Goal: Information Seeking & Learning: Learn about a topic

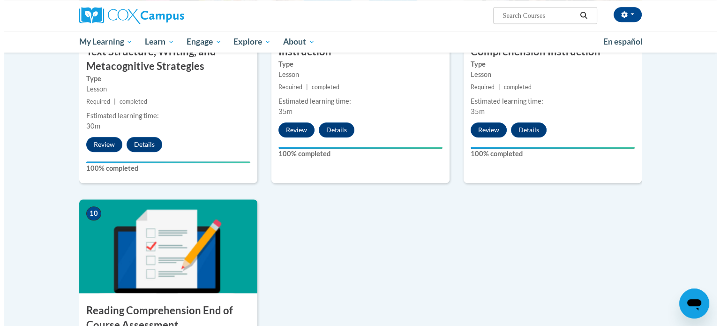
scroll to position [1043, 0]
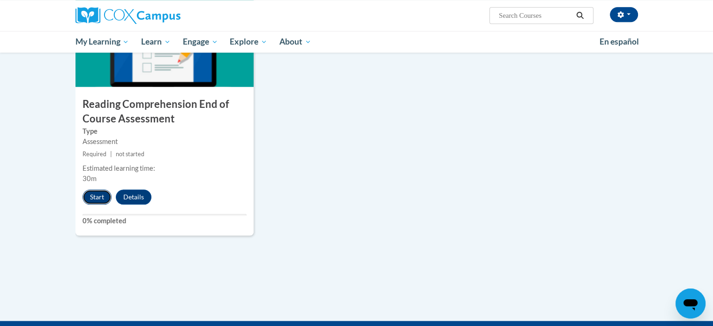
click at [93, 197] on button "Start" at bounding box center [97, 196] width 29 height 15
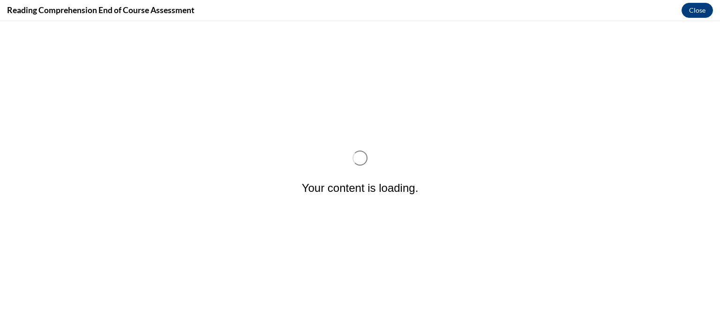
scroll to position [0, 0]
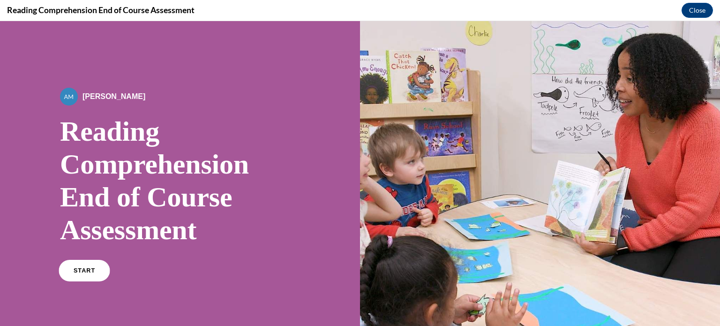
click at [82, 273] on link "START" at bounding box center [84, 271] width 51 height 22
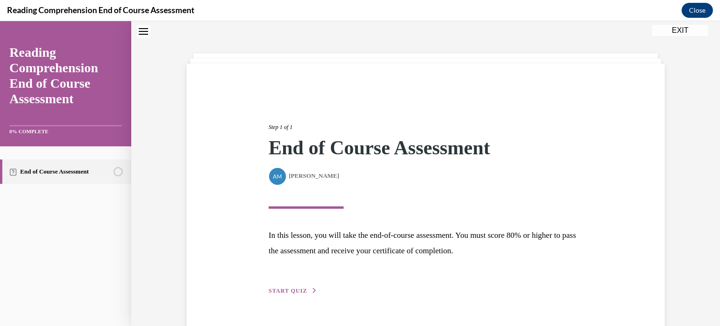
scroll to position [54, 0]
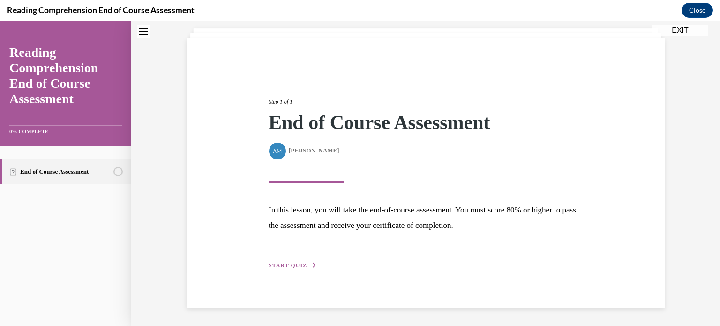
click at [278, 264] on span "START QUIZ" at bounding box center [288, 265] width 38 height 7
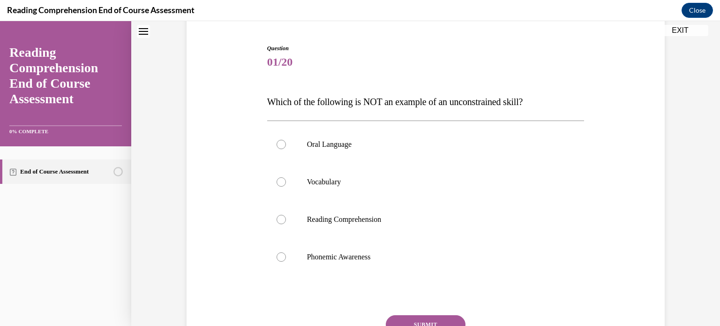
scroll to position [86, 0]
click at [302, 252] on label "Phonemic Awareness" at bounding box center [426, 257] width 318 height 38
click at [286, 252] on input "Phonemic Awareness" at bounding box center [281, 256] width 9 height 9
radio input "true"
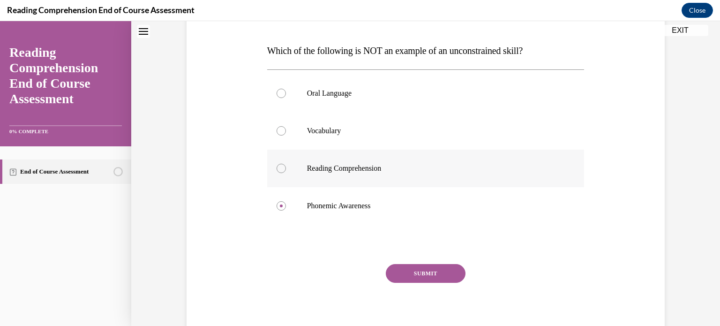
scroll to position [143, 0]
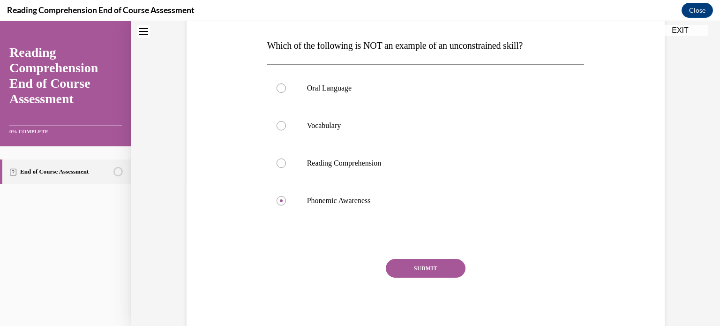
click at [424, 270] on button "SUBMIT" at bounding box center [426, 268] width 80 height 19
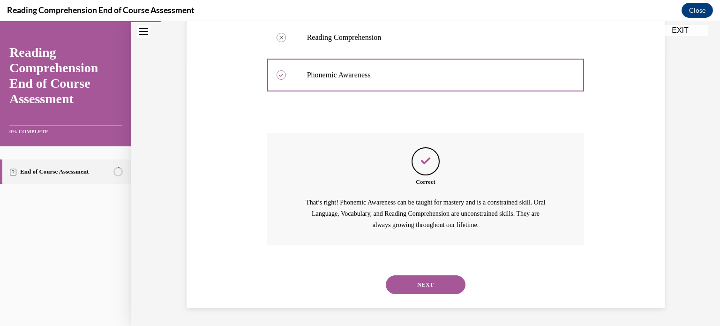
click at [416, 283] on button "NEXT" at bounding box center [426, 284] width 80 height 19
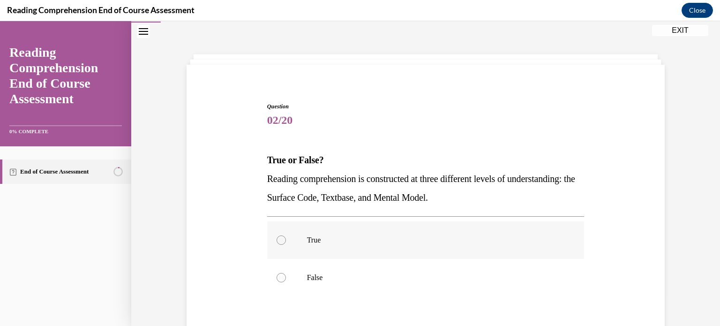
click at [375, 237] on p "True" at bounding box center [434, 239] width 254 height 9
click at [286, 237] on input "True" at bounding box center [281, 239] width 9 height 9
radio input "true"
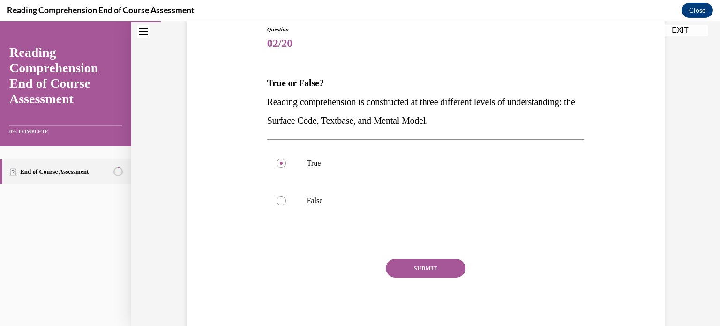
click at [425, 265] on button "SUBMIT" at bounding box center [426, 268] width 80 height 19
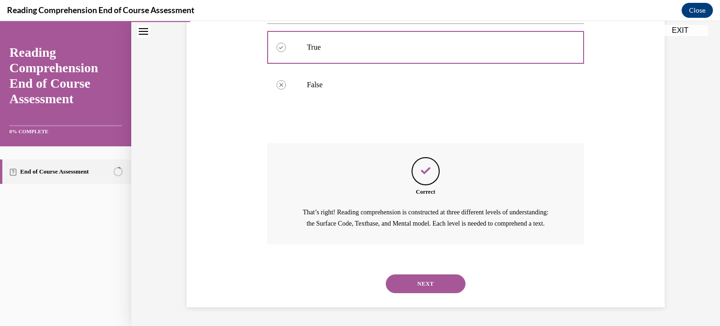
click at [425, 281] on button "NEXT" at bounding box center [426, 283] width 80 height 19
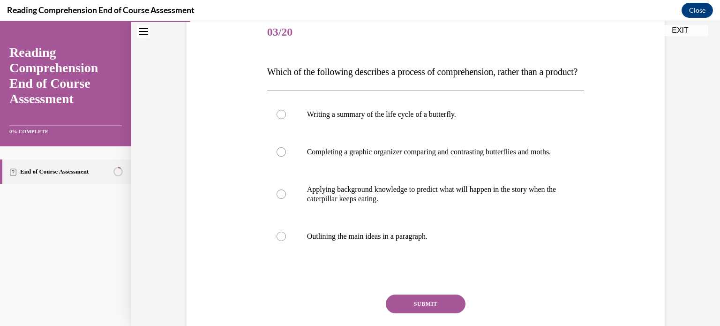
scroll to position [116, 0]
click at [425, 255] on label "Outlining the main ideas in a paragraph." at bounding box center [426, 237] width 318 height 38
click at [286, 241] on input "Outlining the main ideas in a paragraph." at bounding box center [281, 236] width 9 height 9
radio input "true"
click at [364, 218] on label "Applying background knowledge to predict what will happen in the story when the…" at bounding box center [426, 194] width 318 height 47
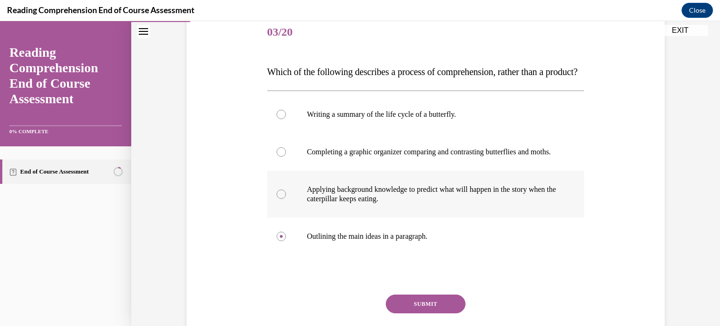
click at [286, 199] on input "Applying background knowledge to predict what will happen in the story when the…" at bounding box center [281, 193] width 9 height 9
radio input "true"
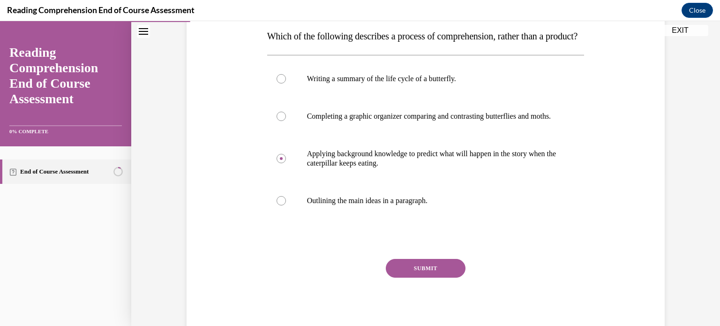
click at [422, 278] on button "SUBMIT" at bounding box center [426, 268] width 80 height 19
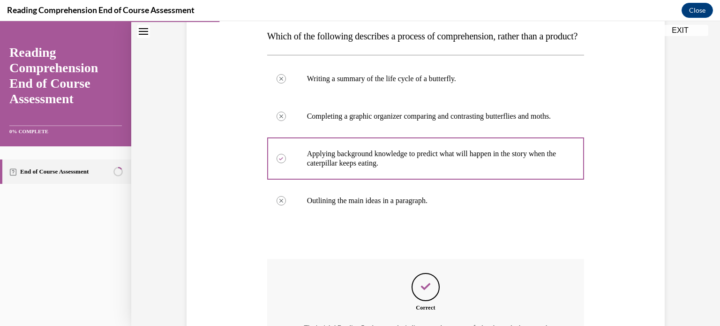
click at [422, 295] on div "Correct That's right! Reading Products are the indicators and measures of what …" at bounding box center [426, 315] width 318 height 112
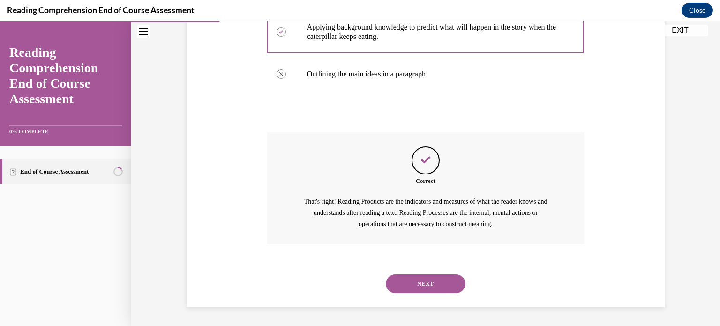
click at [425, 288] on button "NEXT" at bounding box center [426, 283] width 80 height 19
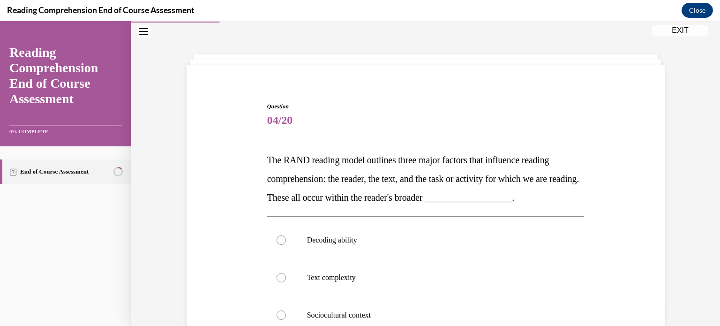
click at [425, 288] on label "Text complexity" at bounding box center [426, 278] width 318 height 38
click at [286, 282] on input "Text complexity" at bounding box center [281, 277] width 9 height 9
radio input "true"
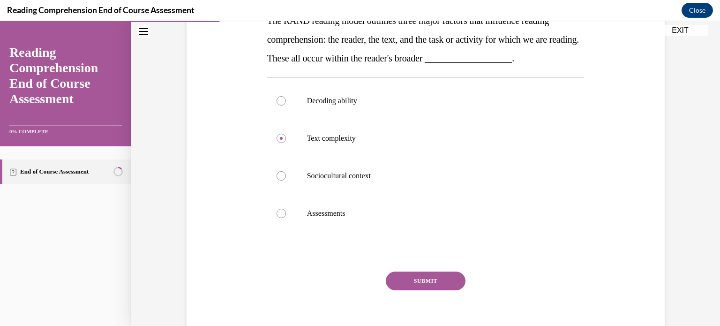
scroll to position [167, 0]
click at [331, 175] on p "Sociocultural context" at bounding box center [434, 176] width 254 height 9
click at [286, 175] on input "Sociocultural context" at bounding box center [281, 176] width 9 height 9
radio input "true"
click at [409, 275] on button "SUBMIT" at bounding box center [426, 281] width 80 height 19
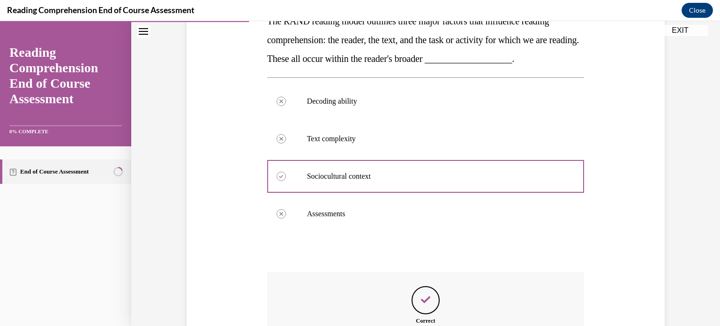
scroll to position [295, 0]
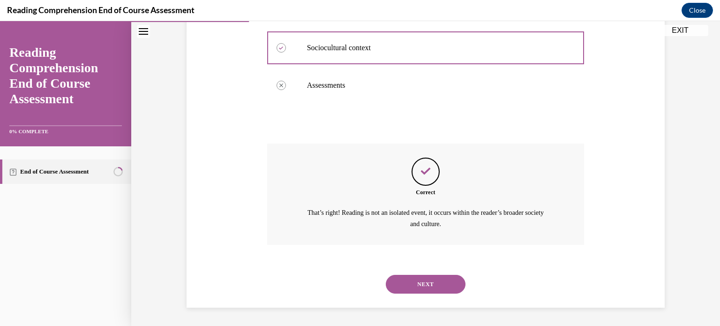
click at [411, 277] on button "NEXT" at bounding box center [426, 284] width 80 height 19
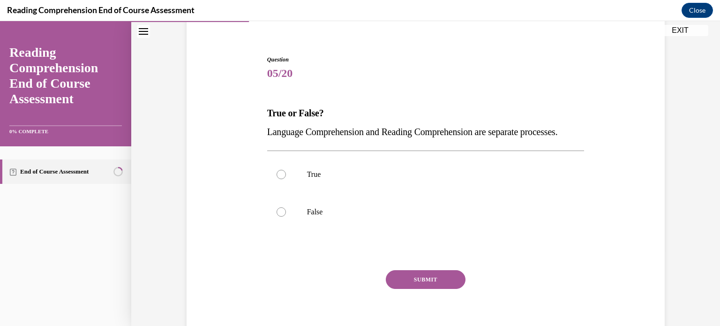
scroll to position [75, 0]
click at [361, 217] on p "False" at bounding box center [434, 211] width 254 height 9
click at [286, 217] on input "False" at bounding box center [281, 211] width 9 height 9
radio input "true"
click at [431, 289] on button "SUBMIT" at bounding box center [426, 279] width 80 height 19
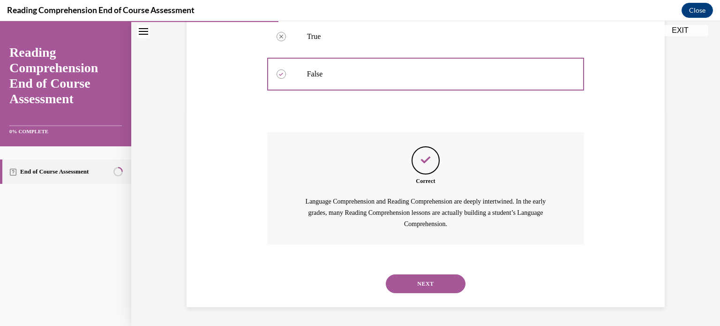
click at [422, 289] on button "NEXT" at bounding box center [426, 283] width 80 height 19
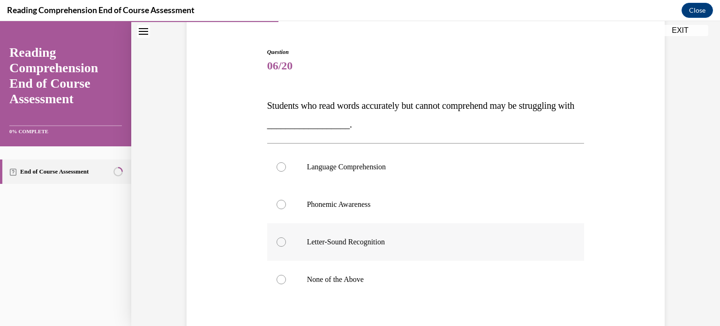
scroll to position [81, 0]
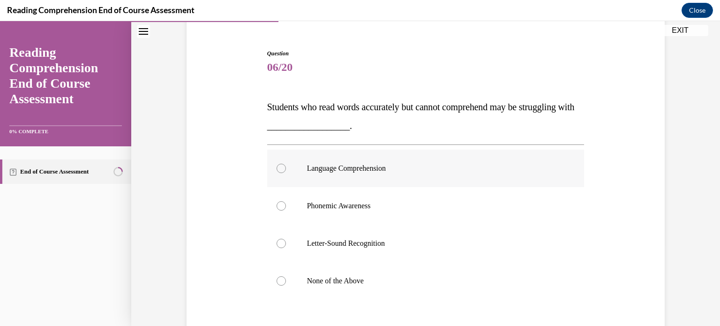
click at [377, 174] on label "Language Comprehension" at bounding box center [426, 169] width 318 height 38
click at [286, 173] on input "Language Comprehension" at bounding box center [281, 168] width 9 height 9
radio input "true"
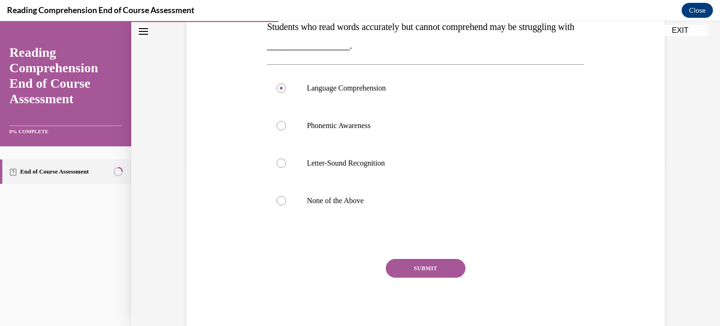
click at [415, 272] on button "SUBMIT" at bounding box center [426, 268] width 80 height 19
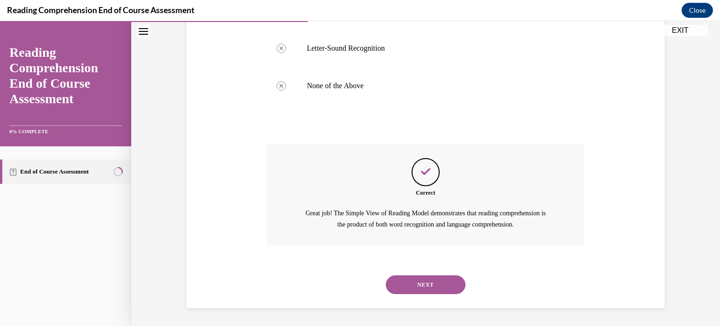
click at [418, 281] on button "NEXT" at bounding box center [426, 284] width 80 height 19
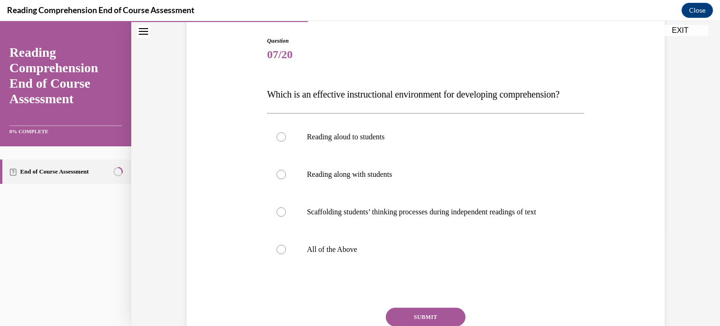
scroll to position [99, 0]
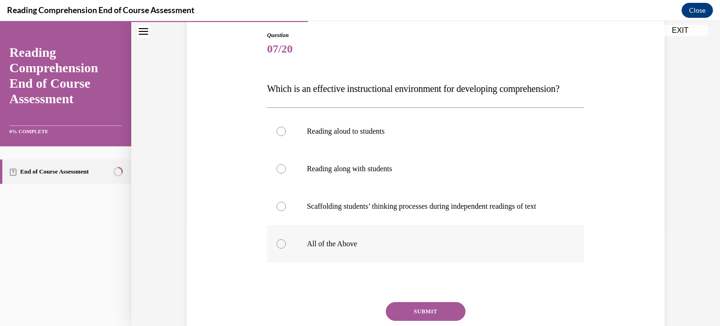
click at [322, 249] on p "All of the Above" at bounding box center [434, 243] width 254 height 9
click at [286, 249] on input "All of the Above" at bounding box center [281, 243] width 9 height 9
radio input "true"
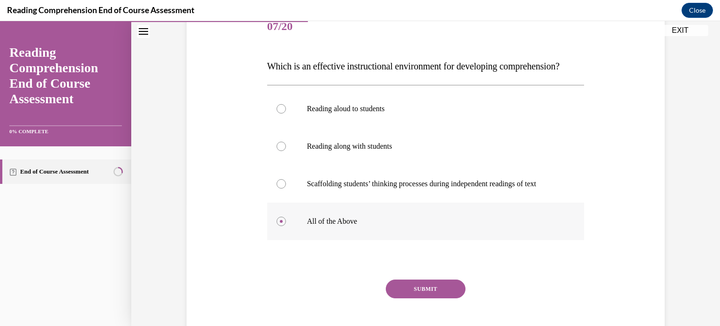
scroll to position [120, 0]
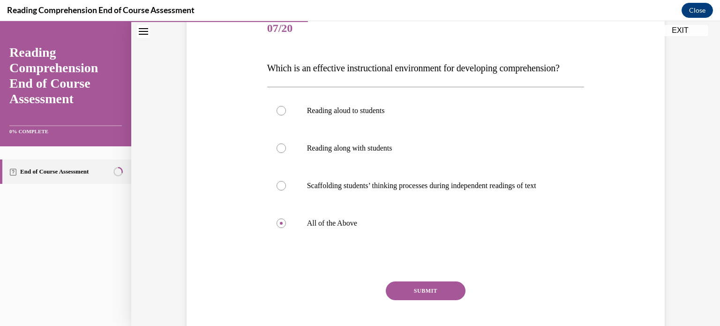
click at [418, 300] on button "SUBMIT" at bounding box center [426, 290] width 80 height 19
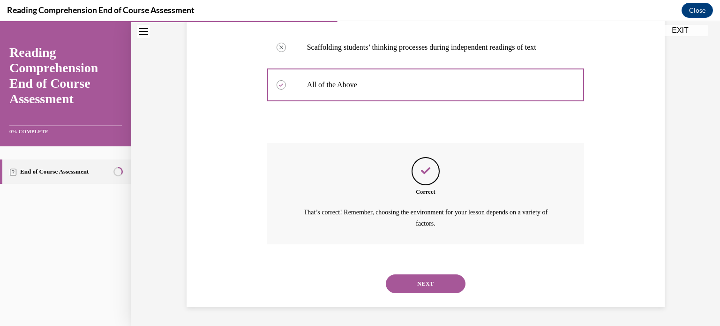
scroll to position [276, 0]
click at [416, 289] on button "NEXT" at bounding box center [426, 283] width 80 height 19
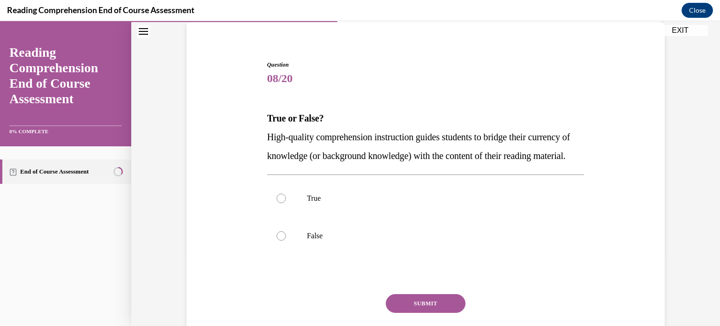
scroll to position [71, 0]
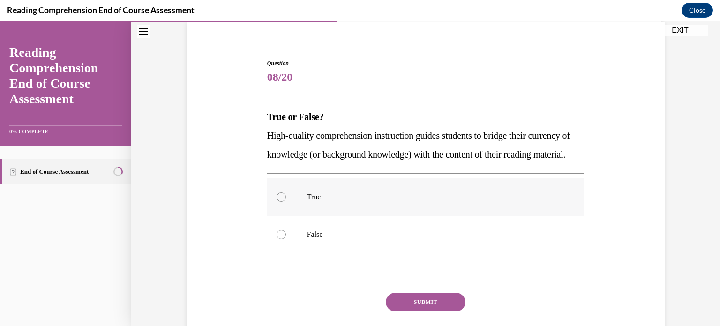
click at [311, 202] on p "True" at bounding box center [434, 196] width 254 height 9
click at [286, 202] on input "True" at bounding box center [281, 196] width 9 height 9
radio input "true"
click at [396, 311] on button "SUBMIT" at bounding box center [426, 302] width 80 height 19
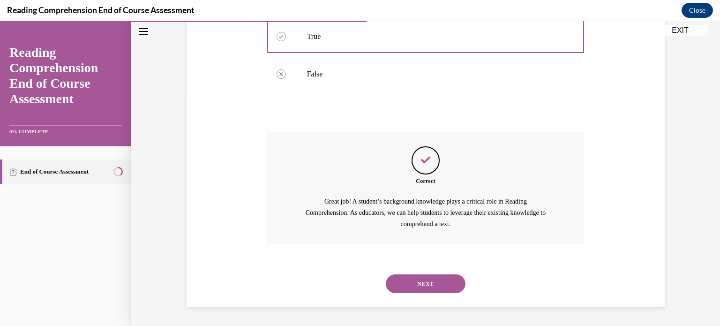
click at [420, 279] on button "NEXT" at bounding box center [426, 283] width 80 height 19
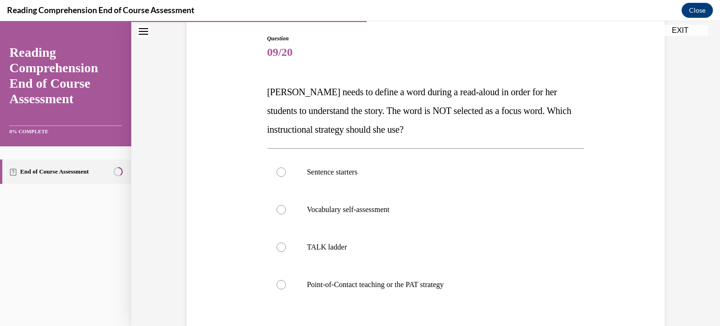
scroll to position [118, 0]
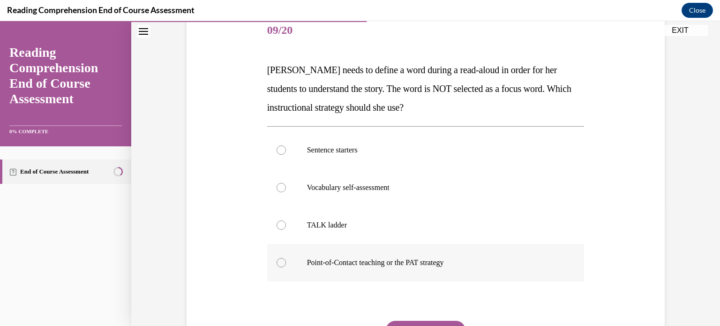
click at [308, 266] on p "Point-of-Contact teaching or the PAT strategy" at bounding box center [434, 262] width 254 height 9
click at [286, 266] on input "Point-of-Contact teaching or the PAT strategy" at bounding box center [281, 262] width 9 height 9
radio input "true"
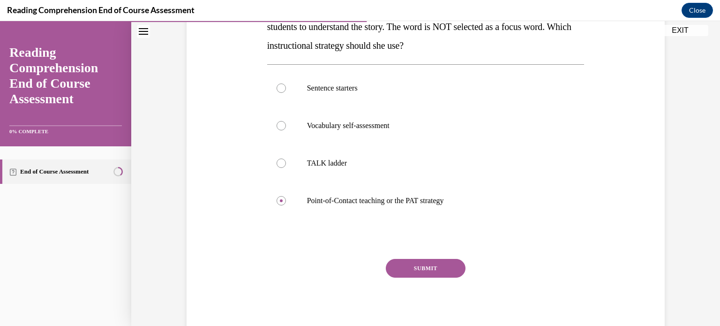
scroll to position [180, 0]
click at [434, 274] on button "SUBMIT" at bounding box center [426, 268] width 80 height 19
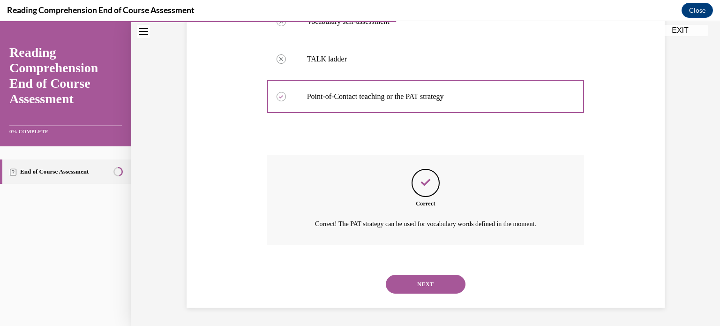
click at [431, 277] on button "NEXT" at bounding box center [426, 284] width 80 height 19
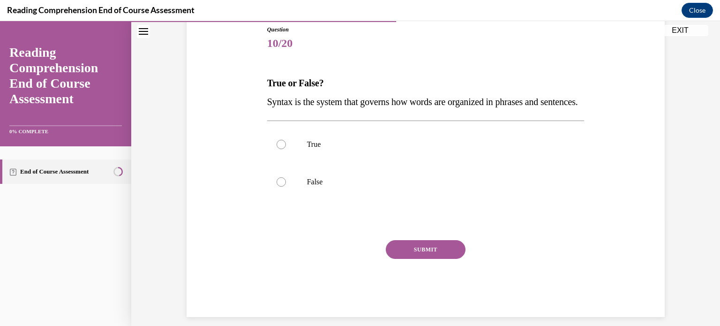
scroll to position [105, 0]
click at [298, 164] on label "True" at bounding box center [426, 145] width 318 height 38
click at [286, 150] on input "True" at bounding box center [281, 144] width 9 height 9
radio input "true"
click at [424, 259] on button "SUBMIT" at bounding box center [426, 250] width 80 height 19
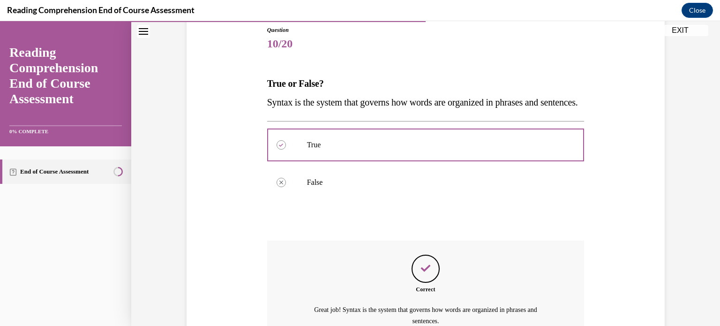
scroll to position [220, 0]
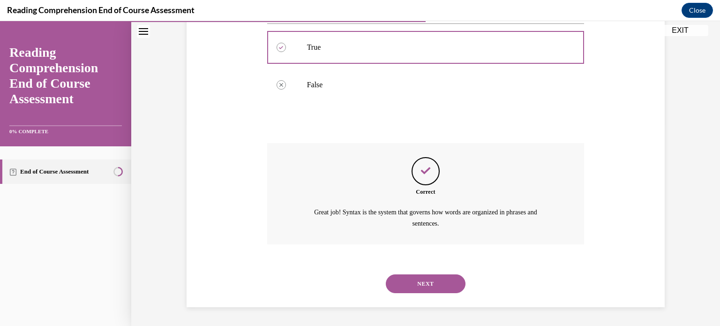
click at [415, 288] on button "NEXT" at bounding box center [426, 283] width 80 height 19
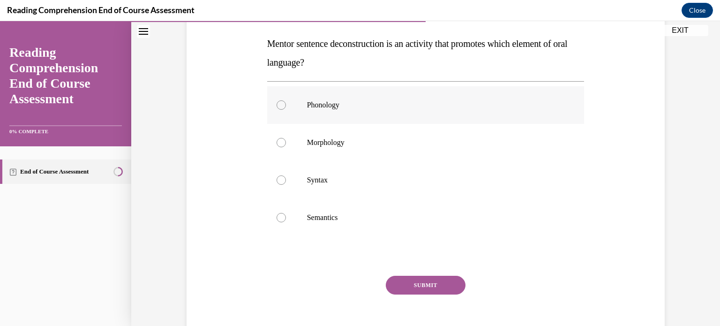
scroll to position [145, 0]
drag, startPoint x: 398, startPoint y: 87, endPoint x: 410, endPoint y: 125, distance: 39.9
click at [410, 125] on div "Phonology Morphology Syntax Semantics" at bounding box center [426, 161] width 318 height 150
click at [380, 225] on label "Semantics" at bounding box center [426, 217] width 318 height 38
click at [286, 222] on input "Semantics" at bounding box center [281, 216] width 9 height 9
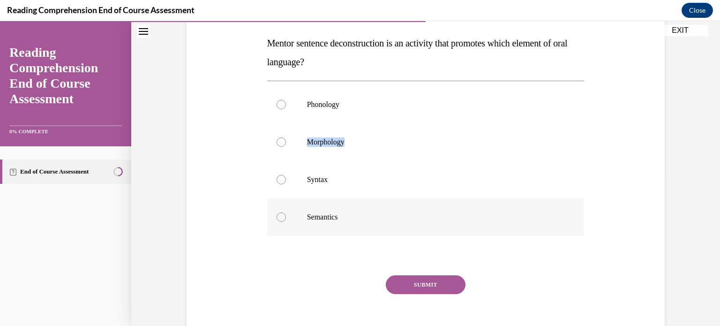
radio input "true"
click at [414, 280] on button "SUBMIT" at bounding box center [426, 284] width 80 height 19
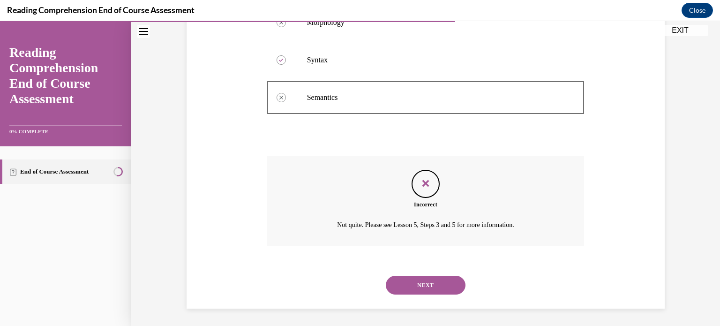
click at [413, 279] on button "NEXT" at bounding box center [426, 285] width 80 height 19
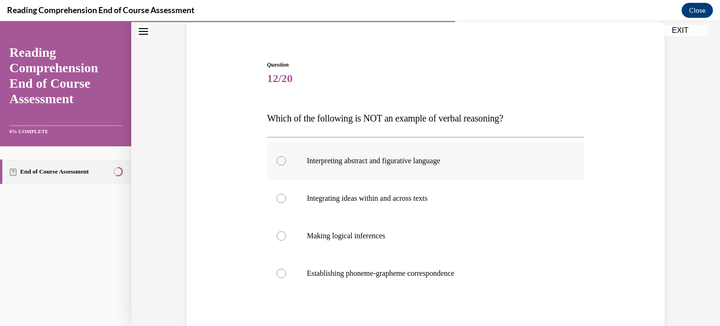
scroll to position [70, 0]
click at [338, 271] on p "Establishing phoneme-grapheme correspondence" at bounding box center [434, 272] width 254 height 9
click at [286, 271] on input "Establishing phoneme-grapheme correspondence" at bounding box center [281, 272] width 9 height 9
radio input "true"
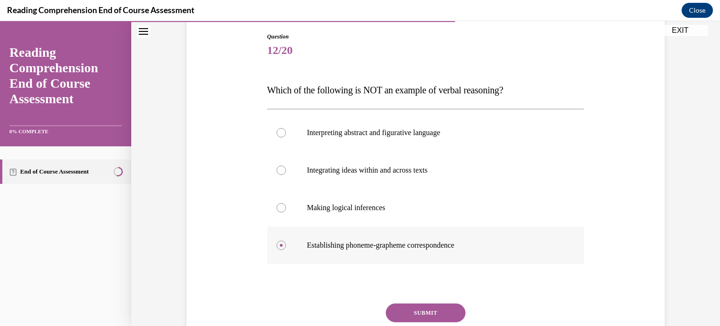
scroll to position [98, 0]
click at [397, 316] on button "SUBMIT" at bounding box center [426, 312] width 80 height 19
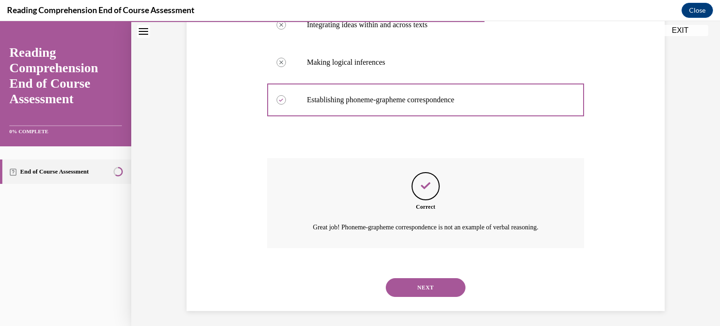
click at [407, 291] on button "NEXT" at bounding box center [426, 287] width 80 height 19
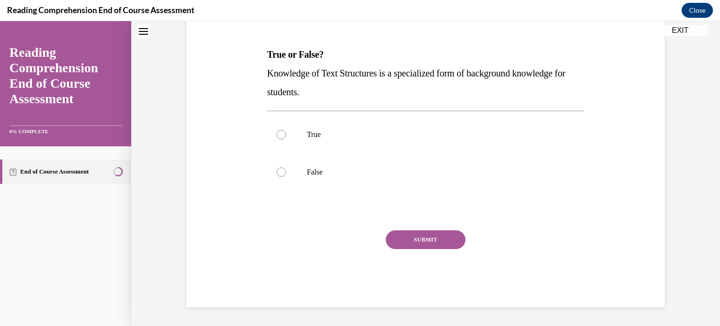
scroll to position [28, 0]
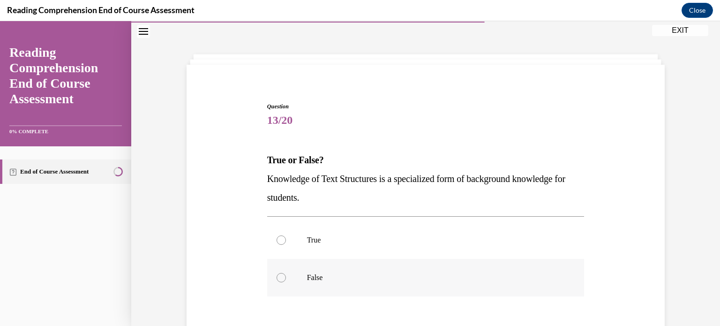
click at [342, 267] on label "False" at bounding box center [426, 278] width 318 height 38
click at [286, 273] on input "False" at bounding box center [281, 277] width 9 height 9
radio input "true"
click at [334, 248] on label "True" at bounding box center [426, 240] width 318 height 38
click at [286, 245] on input "True" at bounding box center [281, 239] width 9 height 9
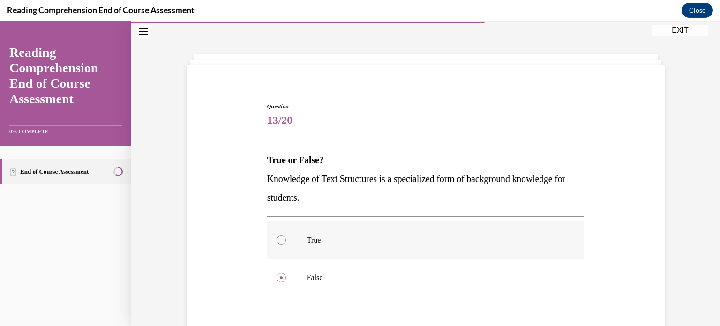
radio input "true"
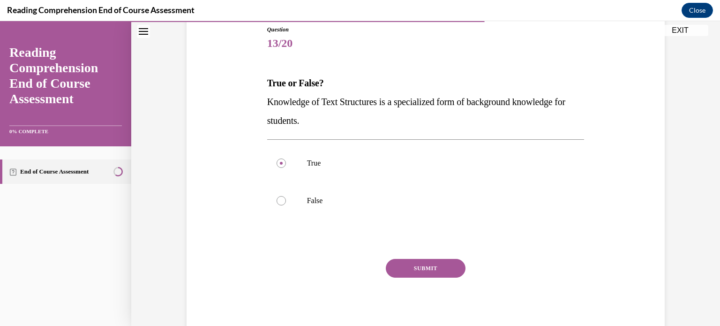
click at [420, 269] on button "SUBMIT" at bounding box center [426, 268] width 80 height 19
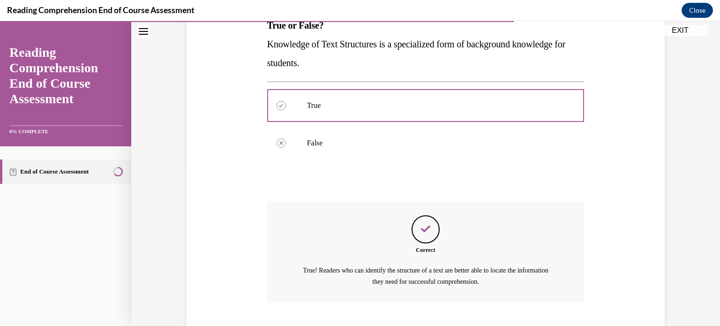
scroll to position [220, 0]
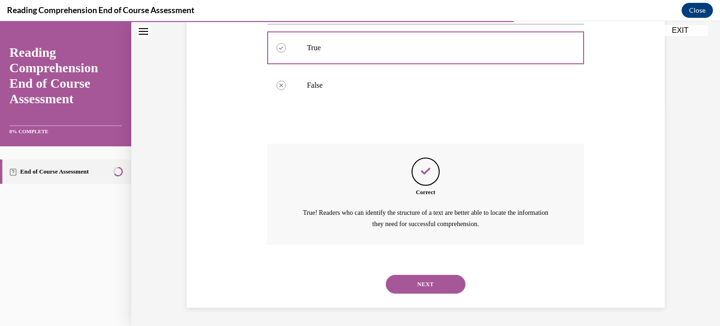
click at [416, 281] on button "NEXT" at bounding box center [426, 284] width 80 height 19
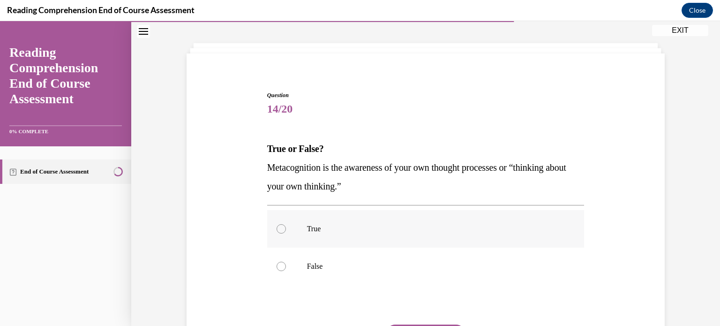
scroll to position [39, 0]
click at [342, 222] on label "True" at bounding box center [426, 229] width 318 height 38
click at [286, 224] on input "True" at bounding box center [281, 228] width 9 height 9
radio input "true"
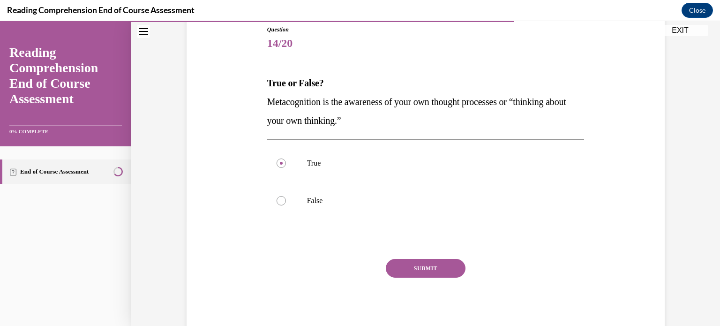
scroll to position [103, 0]
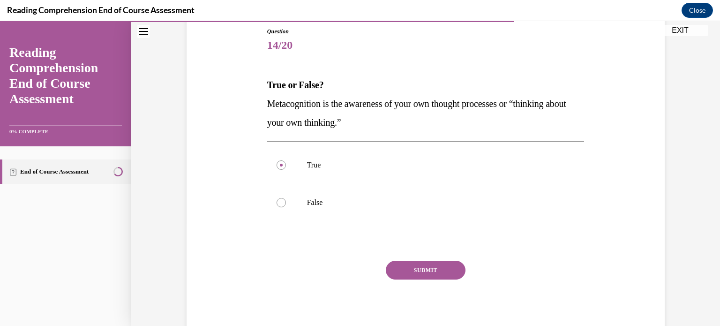
click at [425, 265] on button "SUBMIT" at bounding box center [426, 270] width 80 height 19
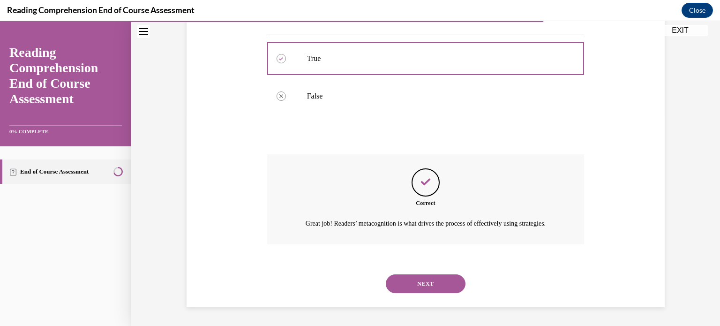
scroll to position [219, 0]
click at [416, 281] on button "NEXT" at bounding box center [426, 283] width 80 height 19
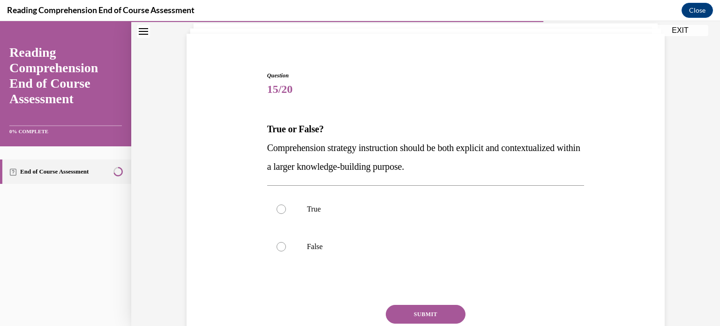
scroll to position [61, 0]
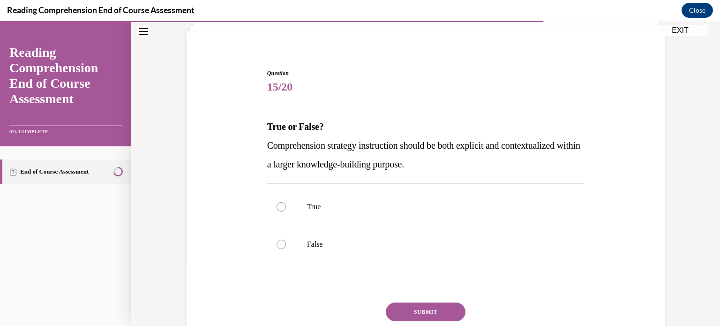
click at [393, 220] on label "True" at bounding box center [426, 207] width 318 height 38
click at [286, 212] on input "True" at bounding box center [281, 206] width 9 height 9
radio input "true"
click at [439, 314] on button "SUBMIT" at bounding box center [426, 312] width 80 height 19
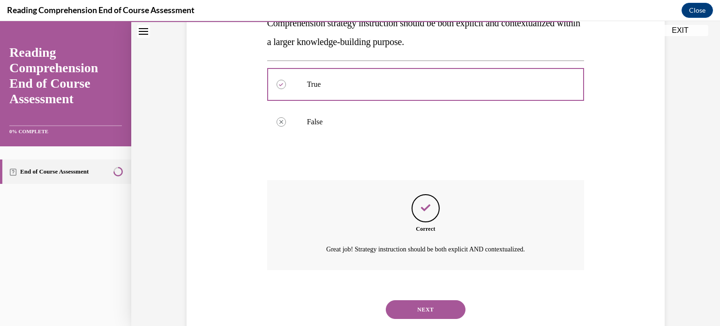
click at [439, 314] on button "NEXT" at bounding box center [426, 309] width 80 height 19
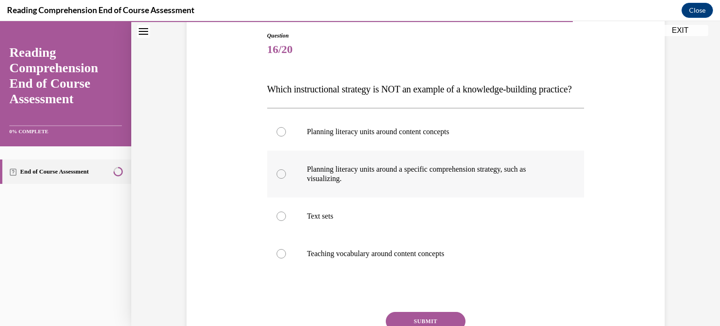
scroll to position [124, 0]
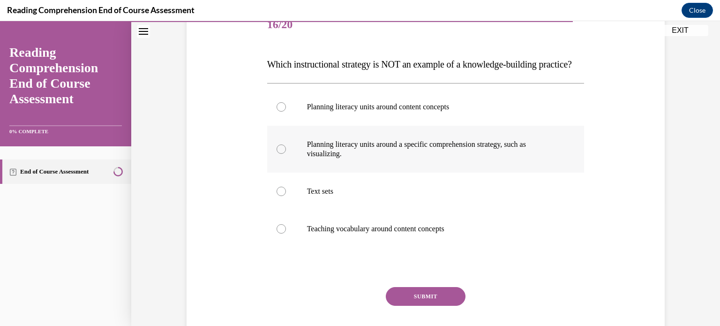
click at [405, 173] on label "Planning literacy units around a specific comprehension strategy, such as visua…" at bounding box center [426, 149] width 318 height 47
click at [286, 154] on input "Planning literacy units around a specific comprehension strategy, such as visua…" at bounding box center [281, 148] width 9 height 9
radio input "true"
click at [413, 306] on button "SUBMIT" at bounding box center [426, 296] width 80 height 19
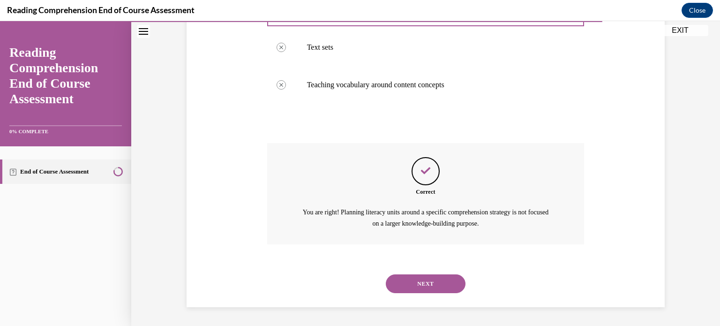
click at [403, 286] on button "NEXT" at bounding box center [426, 283] width 80 height 19
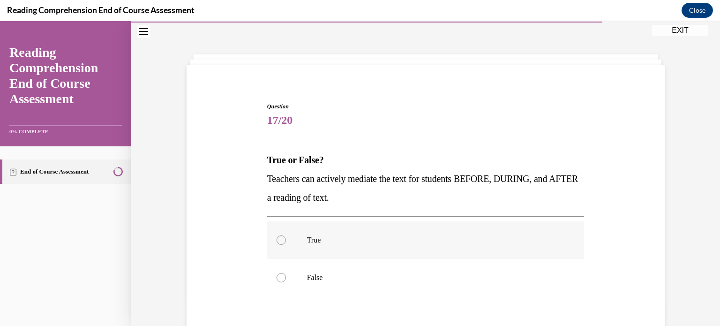
click at [360, 243] on p "True" at bounding box center [434, 239] width 254 height 9
click at [286, 243] on input "True" at bounding box center [281, 239] width 9 height 9
radio input "true"
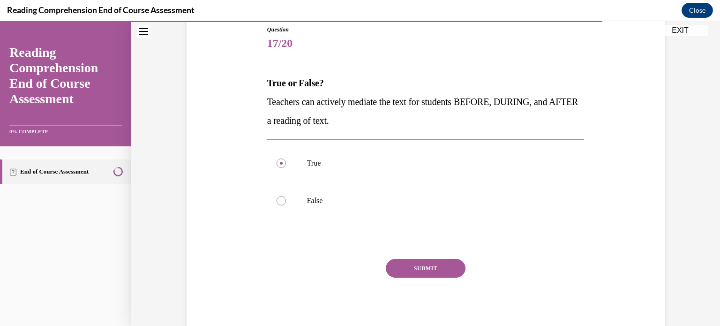
click at [429, 271] on button "SUBMIT" at bounding box center [426, 268] width 80 height 19
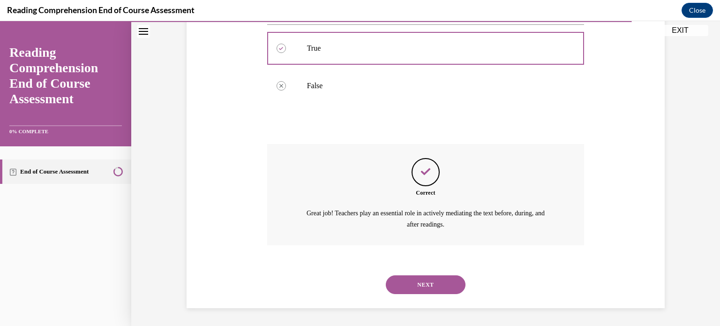
click at [424, 280] on button "NEXT" at bounding box center [426, 284] width 80 height 19
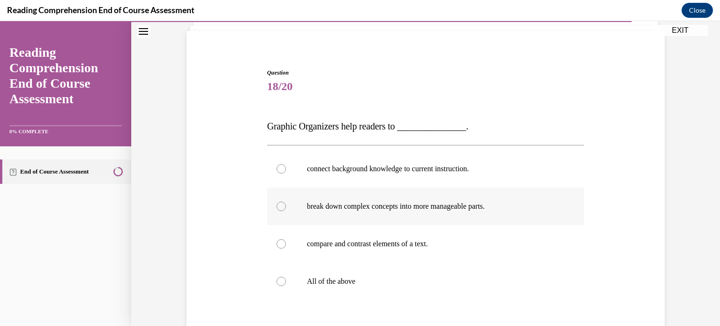
scroll to position [62, 0]
click at [340, 278] on p "All of the above" at bounding box center [434, 281] width 254 height 9
click at [286, 278] on input "All of the above" at bounding box center [281, 281] width 9 height 9
radio input "true"
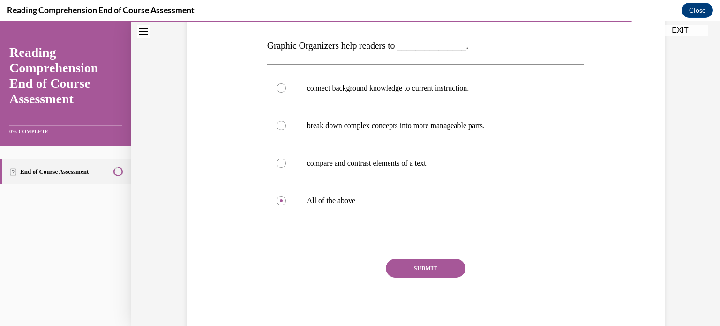
click at [407, 257] on div "Question 18/20 Graphic Organizers help readers to _______________. connect back…" at bounding box center [426, 162] width 318 height 348
click at [407, 267] on button "SUBMIT" at bounding box center [426, 268] width 80 height 19
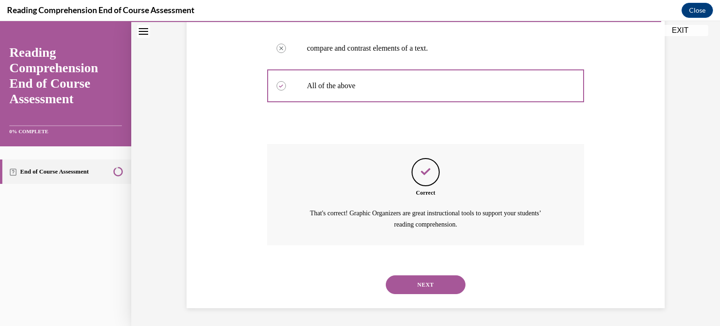
click at [406, 284] on button "NEXT" at bounding box center [426, 284] width 80 height 19
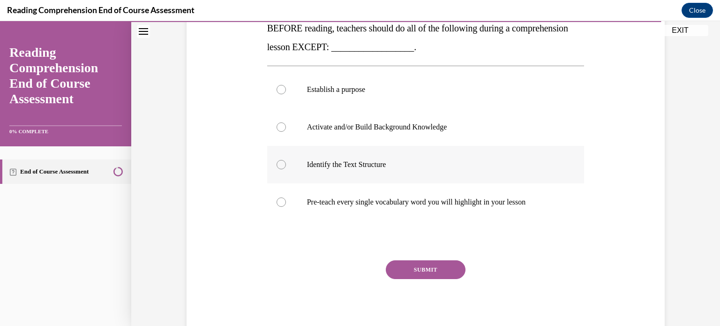
scroll to position [150, 0]
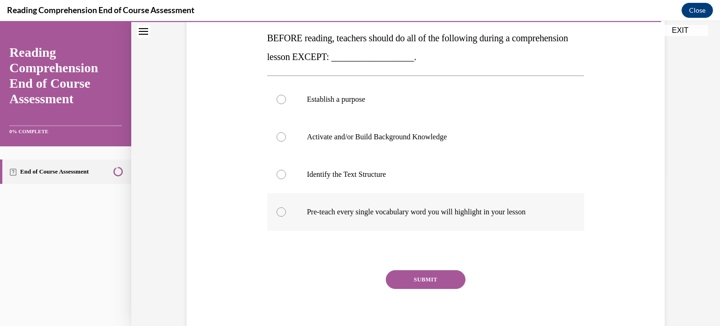
click at [338, 221] on label "Pre-teach every single vocabulary word you will highlight in your lesson" at bounding box center [426, 212] width 318 height 38
click at [286, 217] on input "Pre-teach every single vocabulary word you will highlight in your lesson" at bounding box center [281, 211] width 9 height 9
radio input "true"
click at [406, 287] on button "SUBMIT" at bounding box center [426, 279] width 80 height 19
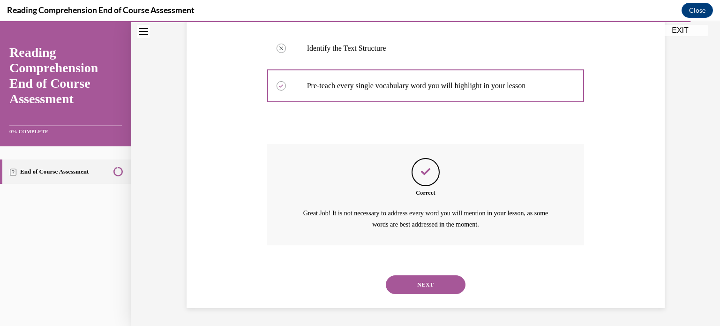
click at [406, 287] on button "NEXT" at bounding box center [426, 284] width 80 height 19
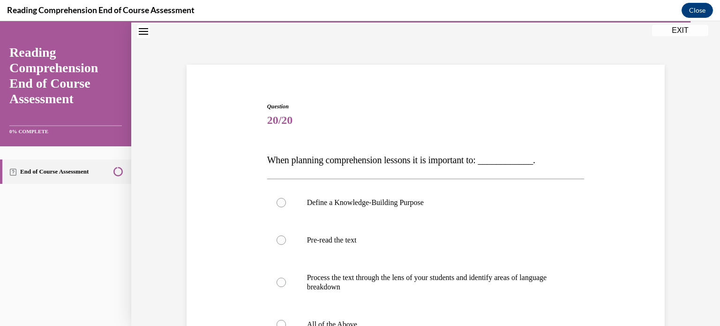
scroll to position [128, 0]
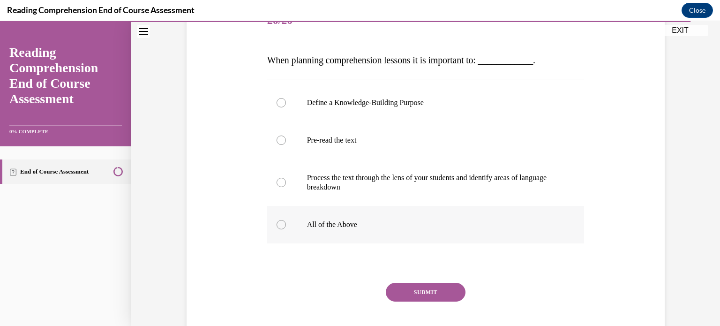
click at [349, 232] on label "All of the Above" at bounding box center [426, 225] width 318 height 38
click at [286, 229] on input "All of the Above" at bounding box center [281, 224] width 9 height 9
radio input "true"
click at [417, 294] on button "SUBMIT" at bounding box center [426, 292] width 80 height 19
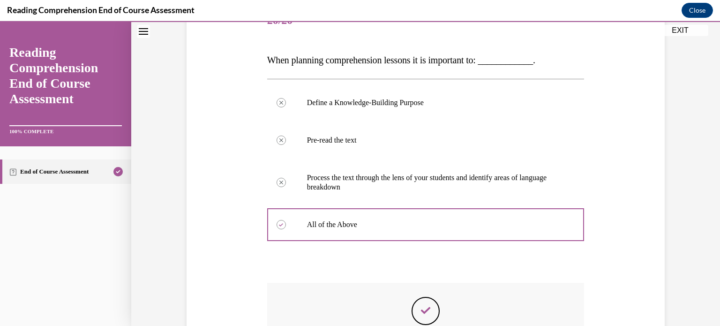
scroll to position [267, 0]
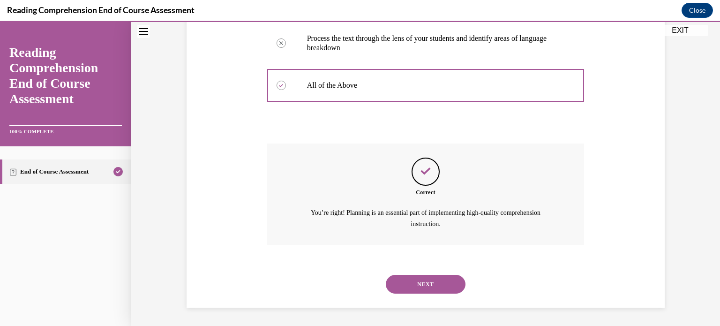
click at [424, 281] on button "NEXT" at bounding box center [426, 284] width 80 height 19
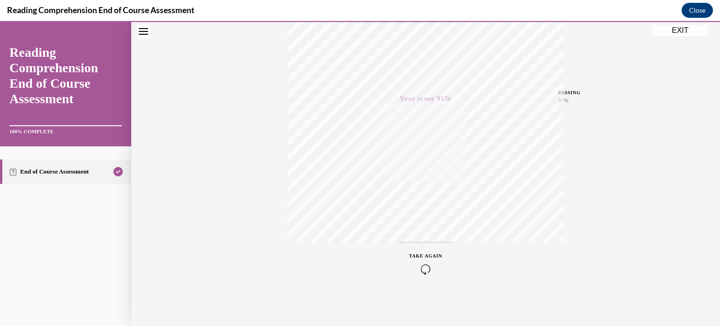
scroll to position [173, 0]
click at [683, 26] on button "EXIT" at bounding box center [680, 30] width 56 height 11
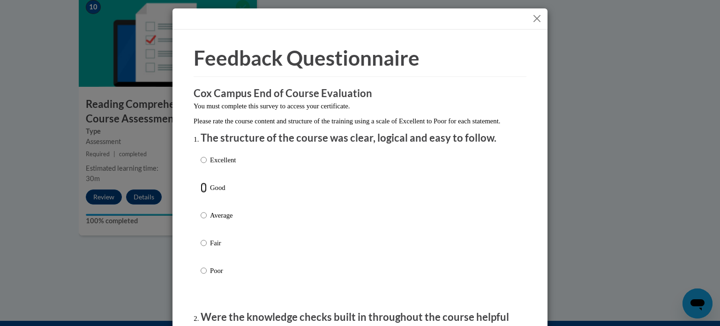
click at [203, 193] on input "Good" at bounding box center [204, 187] width 6 height 10
radio input "true"
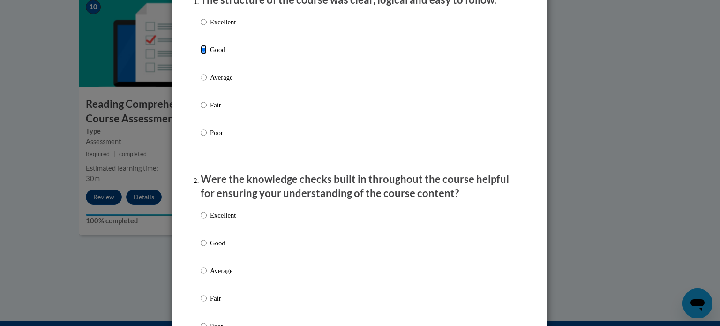
scroll to position [137, 0]
click at [202, 249] on input "Good" at bounding box center [204, 244] width 6 height 10
radio input "true"
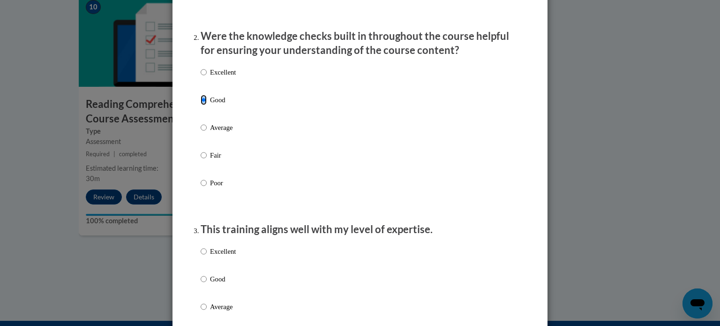
scroll to position [296, 0]
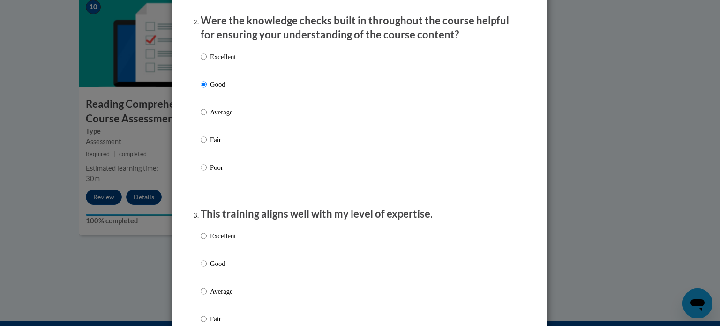
click at [212, 269] on p "Good" at bounding box center [223, 263] width 26 height 10
click at [207, 269] on input "Good" at bounding box center [204, 263] width 6 height 10
radio input "true"
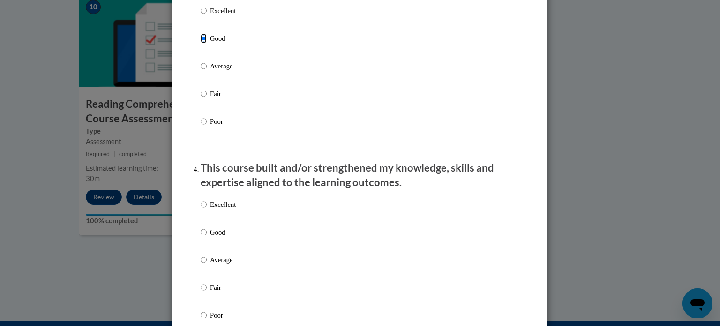
scroll to position [522, 0]
click at [212, 249] on label "Good" at bounding box center [218, 238] width 35 height 25
click at [207, 236] on input "Good" at bounding box center [204, 231] width 6 height 10
radio input "true"
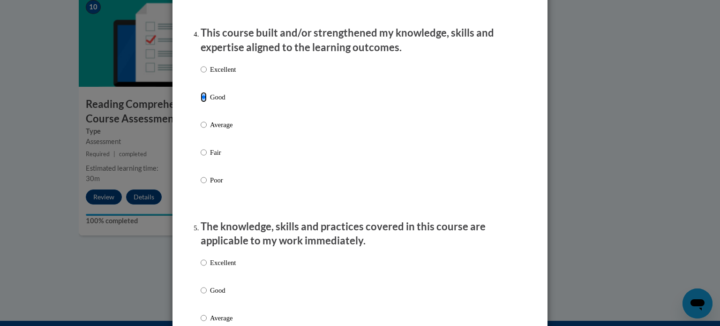
scroll to position [658, 0]
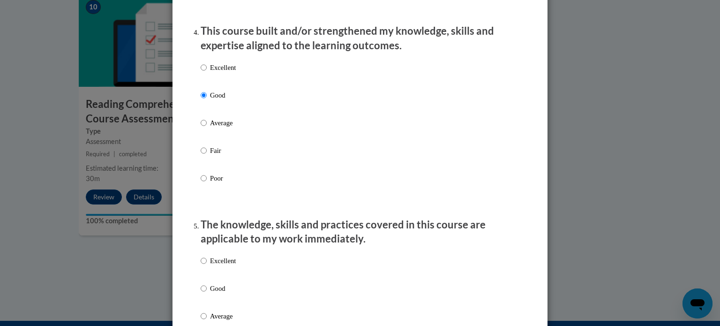
click at [212, 294] on p "Good" at bounding box center [223, 288] width 26 height 10
click at [207, 294] on input "Good" at bounding box center [204, 288] width 6 height 10
radio input "true"
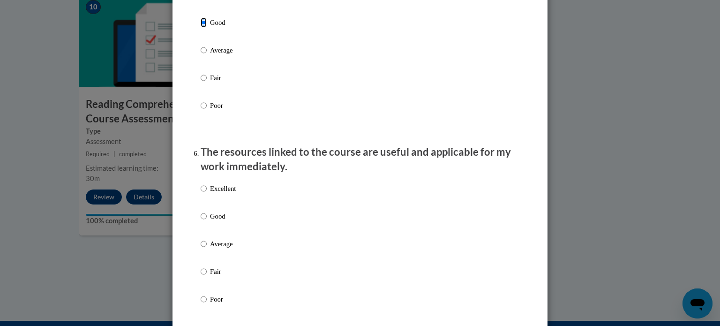
scroll to position [925, 0]
click at [216, 221] on p "Good" at bounding box center [223, 216] width 26 height 10
click at [207, 221] on input "Good" at bounding box center [204, 216] width 6 height 10
radio input "true"
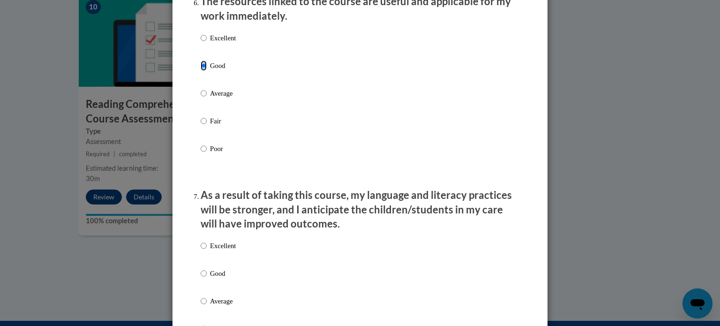
scroll to position [1088, 0]
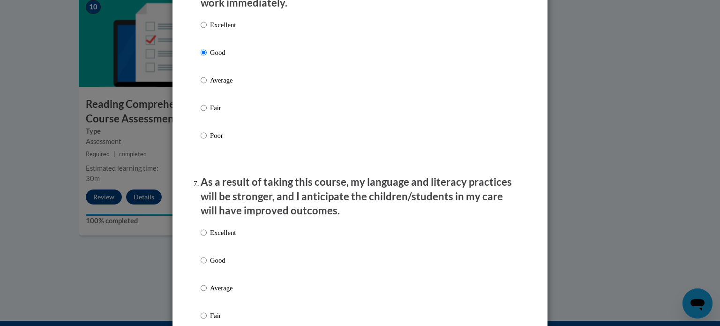
click at [214, 265] on p "Good" at bounding box center [223, 260] width 26 height 10
click at [207, 265] on input "Good" at bounding box center [204, 260] width 6 height 10
radio input "true"
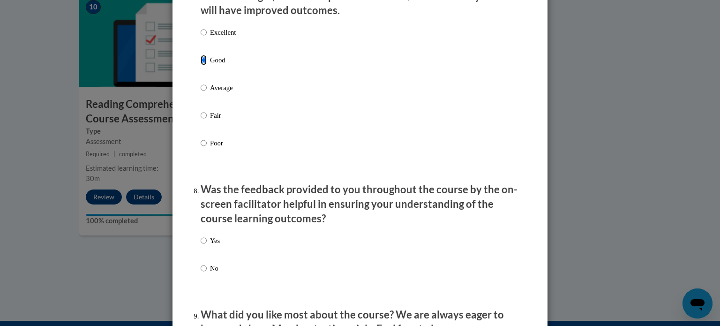
scroll to position [1290, 0]
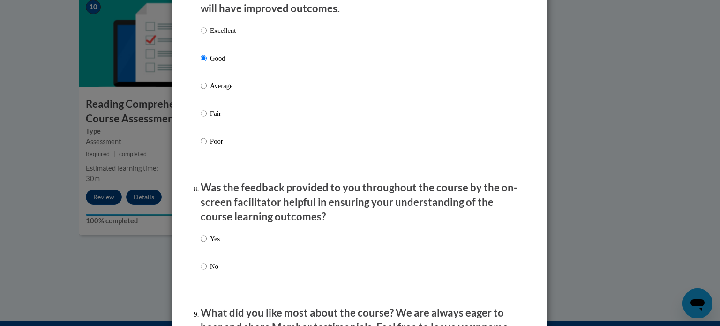
click at [210, 244] on p "Yes" at bounding box center [215, 239] width 10 height 10
click at [207, 244] on input "Yes" at bounding box center [204, 239] width 6 height 10
radio input "true"
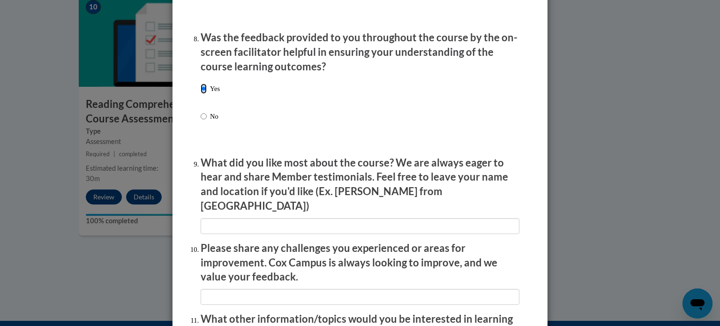
scroll to position [1442, 0]
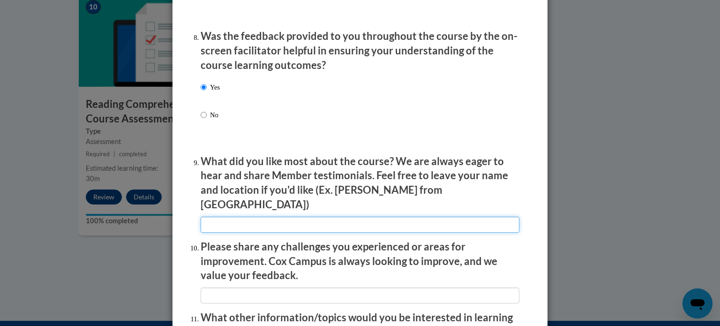
click at [210, 217] on input "textbox" at bounding box center [360, 225] width 319 height 16
type input "Classroom examples"
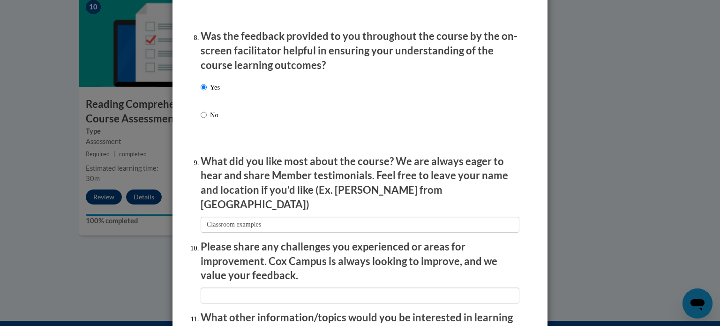
click at [265, 243] on p "Please share any challenges you experienced or areas for improvement. Cox Campu…" at bounding box center [360, 261] width 319 height 43
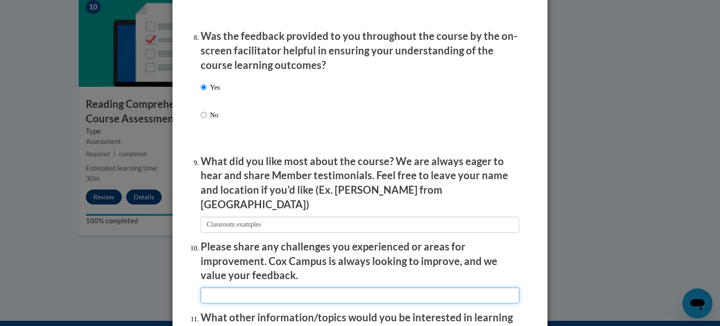
click at [245, 295] on input "textbox" at bounding box center [360, 295] width 319 height 16
type input "N/A"
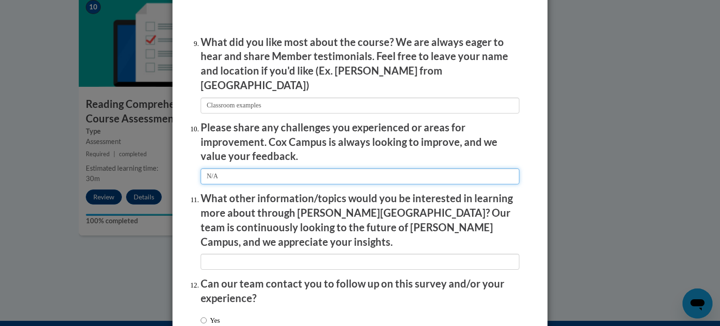
scroll to position [1568, 0]
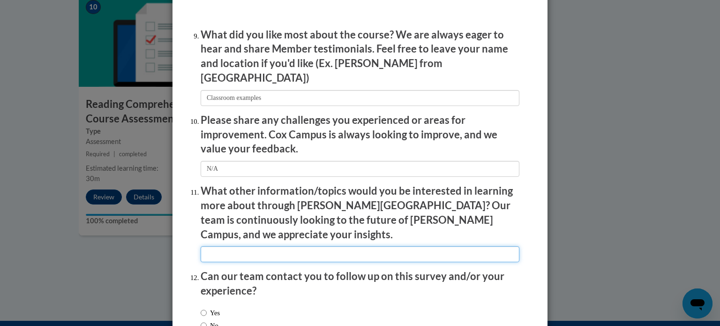
click at [250, 246] on input "textbox" at bounding box center [360, 254] width 319 height 16
type input "N/A"
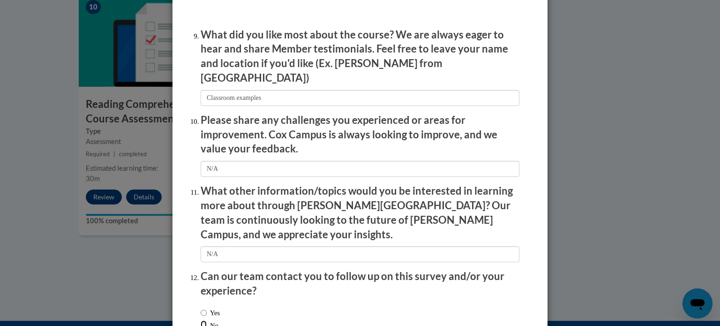
click at [201, 320] on input "No" at bounding box center [204, 325] width 6 height 10
radio input "true"
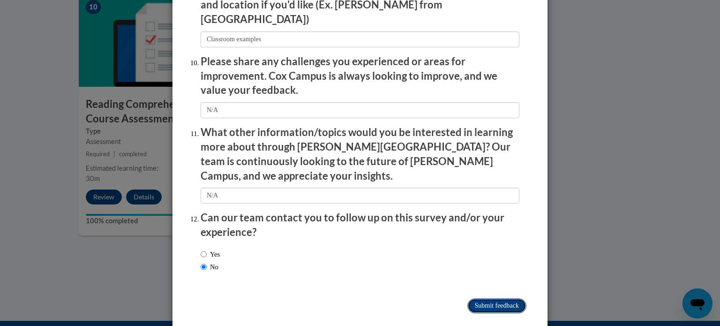
click at [491, 298] on input "Submit feedback" at bounding box center [497, 305] width 59 height 15
